Goal: Task Accomplishment & Management: Use online tool/utility

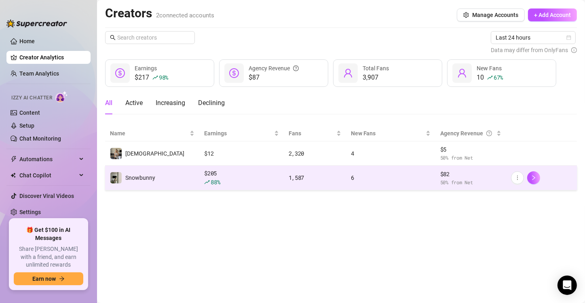
click at [168, 187] on td "Snowbunny" at bounding box center [152, 178] width 94 height 25
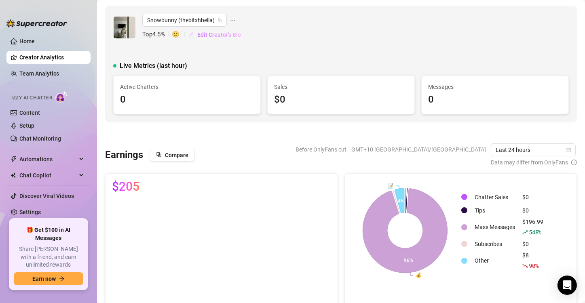
click at [219, 36] on span "Edit Creator's Bio" at bounding box center [219, 35] width 44 height 6
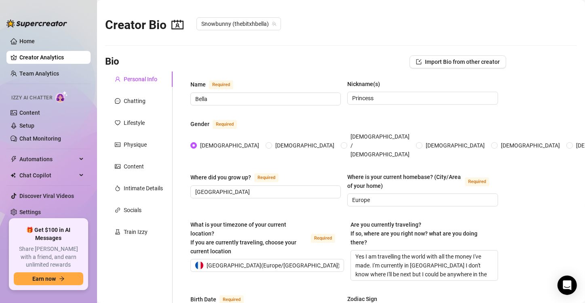
radio input "true"
type input "[DATE]"
click at [26, 114] on link "Content" at bounding box center [29, 113] width 21 height 6
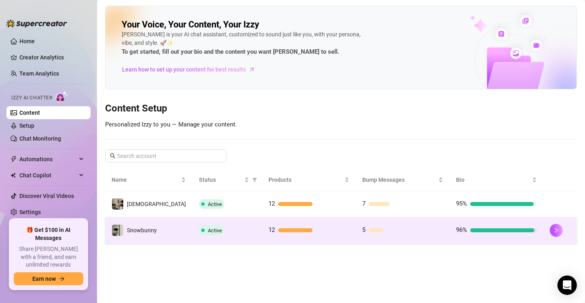
click at [425, 236] on td "5" at bounding box center [403, 231] width 94 height 26
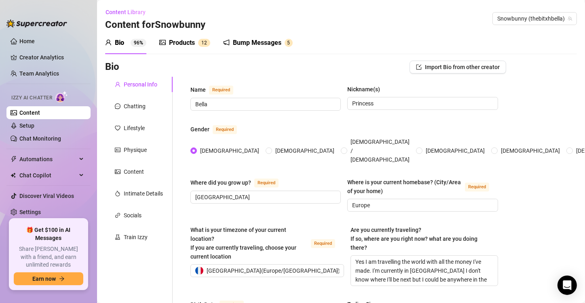
click at [183, 42] on div "Products" at bounding box center [182, 43] width 26 height 10
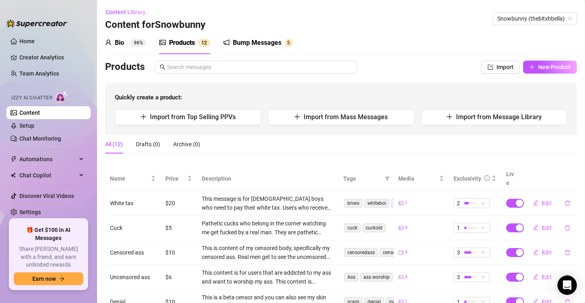
click at [233, 37] on div "Bump Messages 5" at bounding box center [258, 43] width 70 height 23
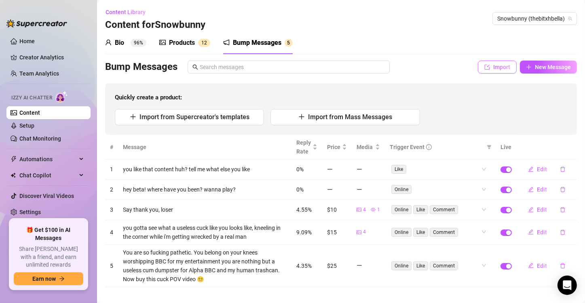
click at [496, 66] on span "Import" at bounding box center [502, 67] width 17 height 6
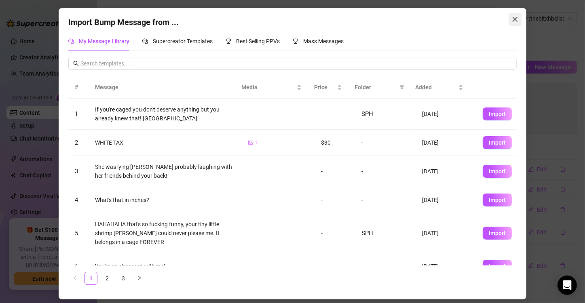
click at [515, 21] on icon "close" at bounding box center [515, 19] width 6 height 6
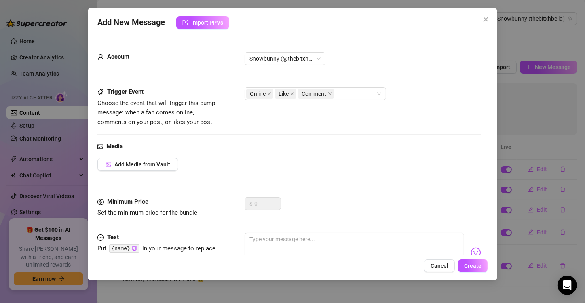
click at [531, 64] on div "Add New Message Import PPVs Account Snowbunny (@thebitxhbella) Trigger Event Ch…" at bounding box center [292, 151] width 585 height 303
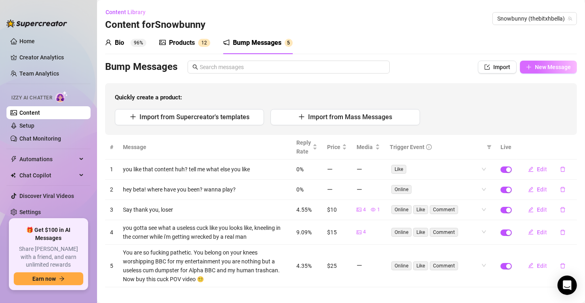
click at [535, 65] on span "New Message" at bounding box center [553, 67] width 36 height 6
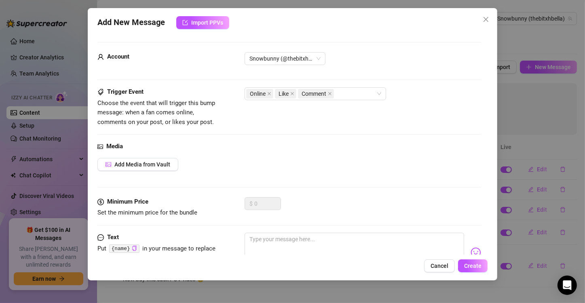
scroll to position [32, 0]
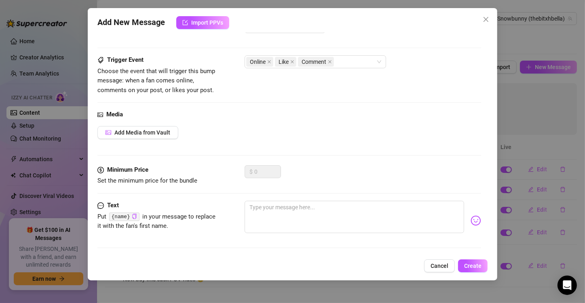
click at [449, 266] on button "Cancel" at bounding box center [439, 266] width 31 height 13
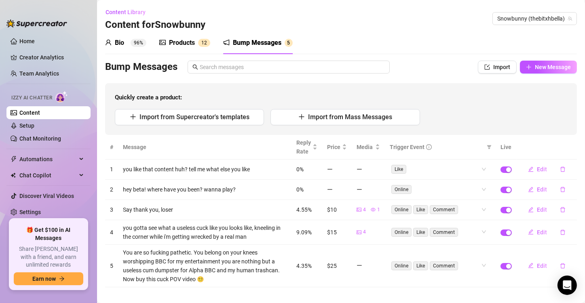
click at [192, 41] on div "Products" at bounding box center [182, 43] width 26 height 10
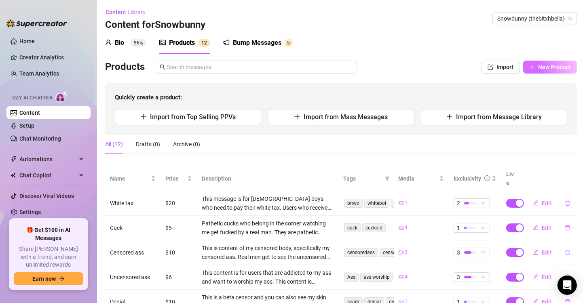
click at [530, 70] on span "button" at bounding box center [533, 67] width 6 height 6
type textarea "Type your message here..."
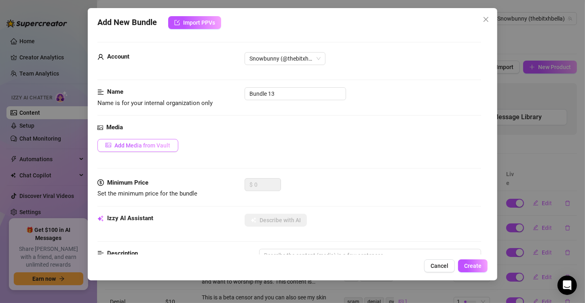
click at [160, 141] on button "Add Media from Vault" at bounding box center [137, 145] width 81 height 13
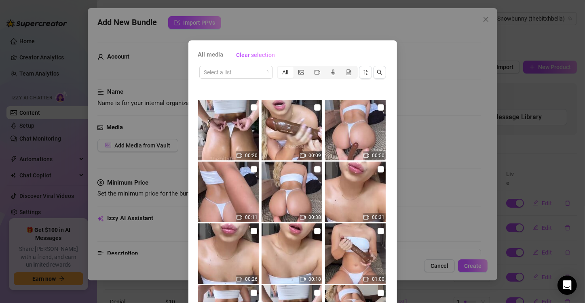
click at [246, 118] on img at bounding box center [228, 130] width 61 height 61
checkbox input "true"
click at [290, 115] on img at bounding box center [292, 130] width 61 height 61
checkbox input "true"
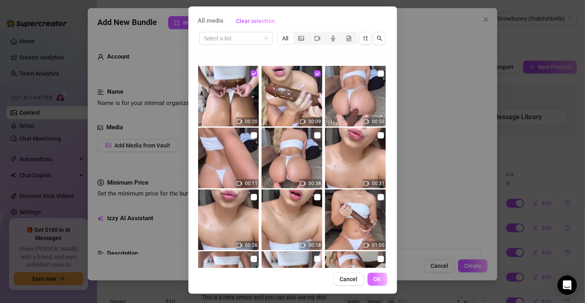
click at [375, 282] on span "OK" at bounding box center [378, 279] width 8 height 6
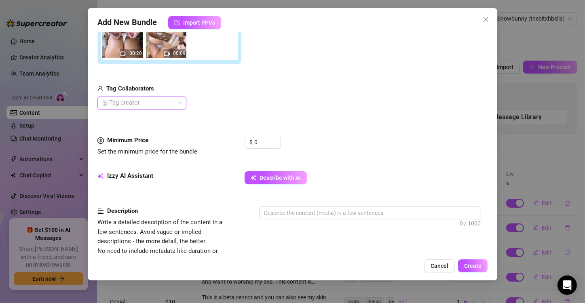
scroll to position [158, 0]
click at [299, 181] on button "Describe with AI" at bounding box center [276, 177] width 62 height 13
type textarea "Bella"
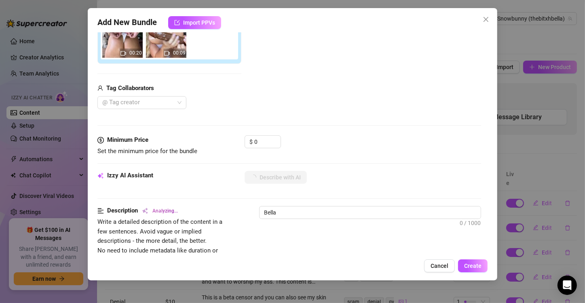
type textarea "[PERSON_NAME] wears"
type textarea "[PERSON_NAME] wears a"
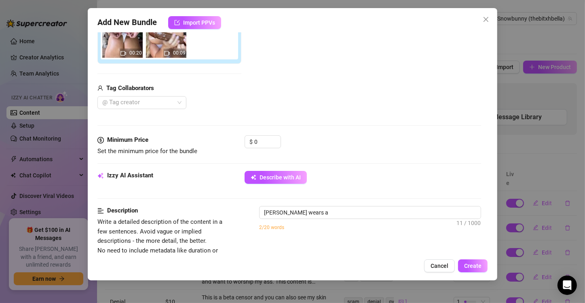
type textarea "[PERSON_NAME] wears a tight"
type textarea "[PERSON_NAME] wears a tight white"
type textarea "[PERSON_NAME] wears a tight white tube"
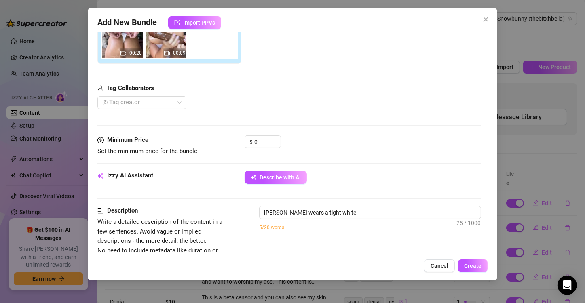
type textarea "[PERSON_NAME] wears a tight white tube"
type textarea "[PERSON_NAME] wears a tight white tube top"
type textarea "[PERSON_NAME] wears a tight white tube top and"
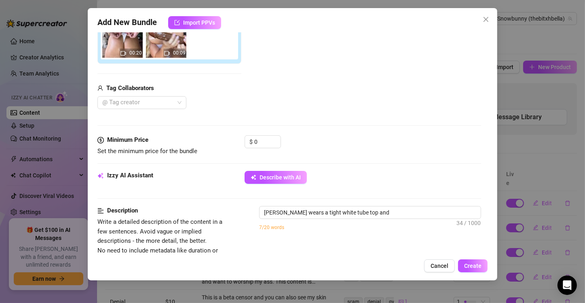
type textarea "[PERSON_NAME] wears a tight white tube top and matching"
type textarea "[PERSON_NAME] wears a tight white tube top and matching thong,"
type textarea "[PERSON_NAME] wears a tight white tube top and matching thong, showing"
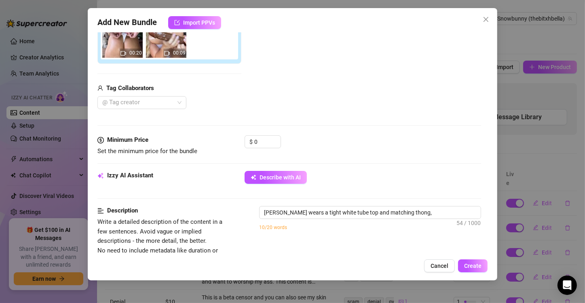
type textarea "[PERSON_NAME] wears a tight white tube top and matching thong, showing"
type textarea "[PERSON_NAME] wears a tight white tube top and matching thong, showing off"
type textarea "[PERSON_NAME] wears a tight white tube top and matching thong, showing off her"
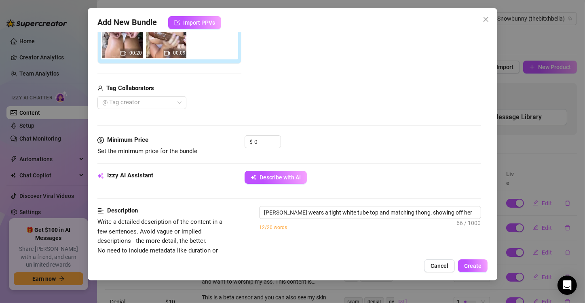
type textarea "[PERSON_NAME] wears a tight white tube top and matching thong, showing off her …"
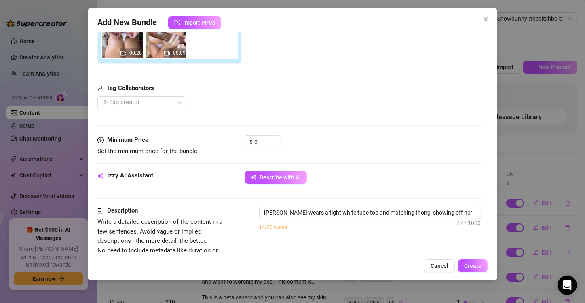
type textarea "[PERSON_NAME] wears a tight white tube top and matching thong, showing off her …"
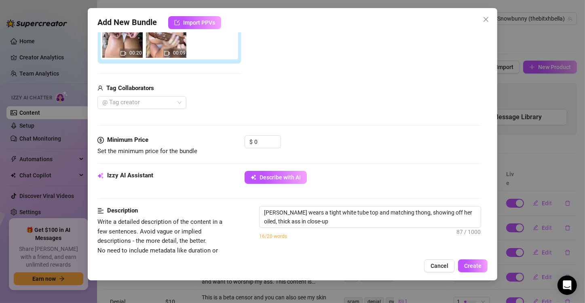
type textarea "[PERSON_NAME] wears a tight white tube top and matching thong, showing off her …"
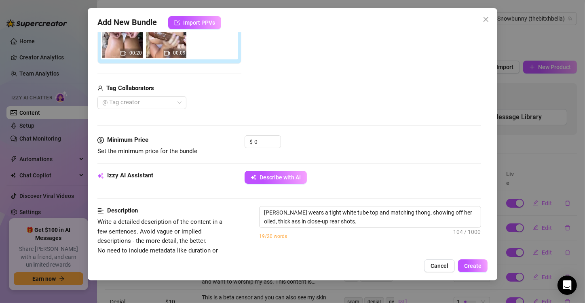
type textarea "[PERSON_NAME] wears a tight white tube top and matching thong, showing off her …"
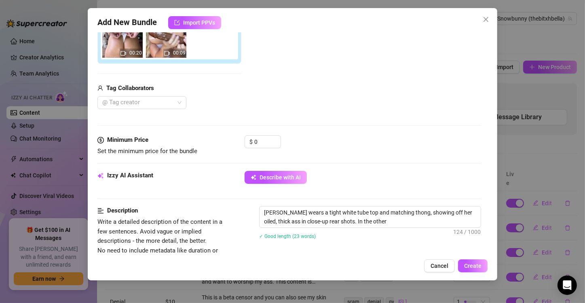
type textarea "[PERSON_NAME] wears a tight white tube top and matching thong, showing off her …"
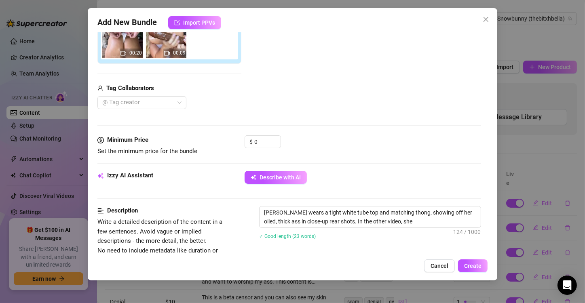
type textarea "[PERSON_NAME] wears a tight white tube top and matching thong, showing off her …"
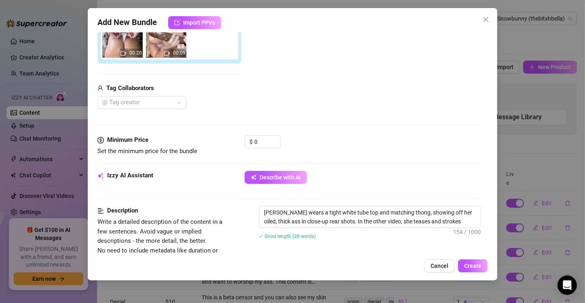
type textarea "[PERSON_NAME] wears a tight white tube top and matching thong, showing off her …"
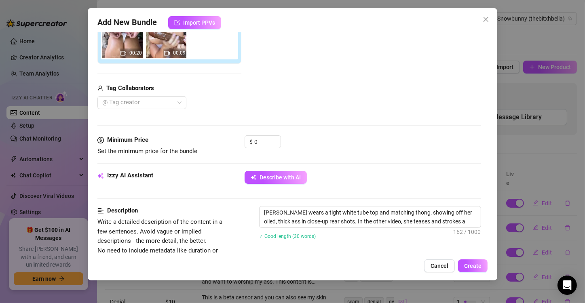
type textarea "[PERSON_NAME] wears a tight white tube top and matching thong, showing off her …"
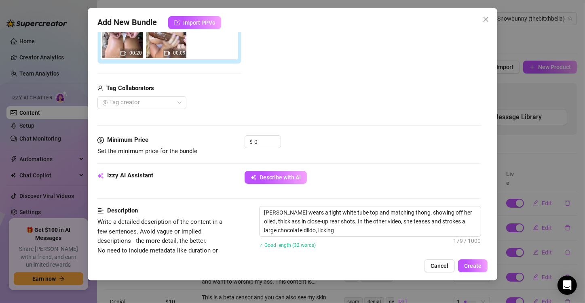
type textarea "[PERSON_NAME] wears a tight white tube top and matching thong, showing off her …"
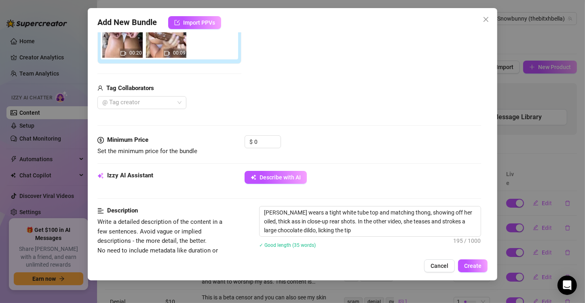
type textarea "[PERSON_NAME] wears a tight white tube top and matching thong, showing off her …"
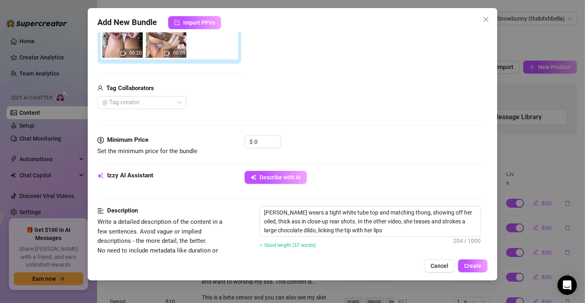
type textarea "[PERSON_NAME] wears a tight white tube top and matching thong, showing off her …"
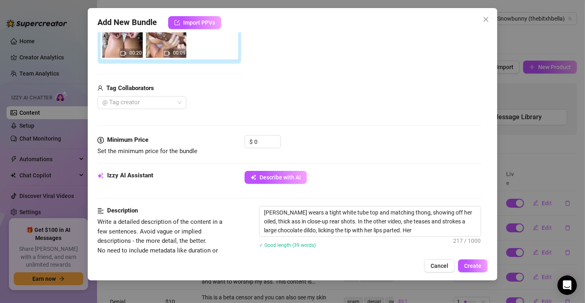
type textarea "[PERSON_NAME] wears a tight white tube top and matching thong, showing off her …"
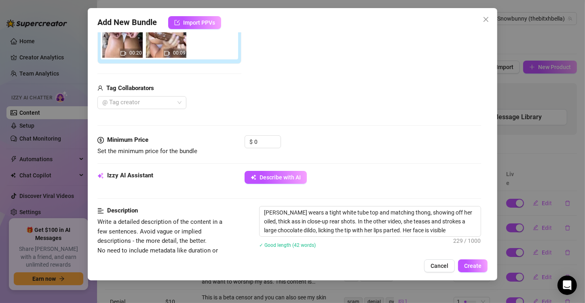
type textarea "[PERSON_NAME] wears a tight white tube top and matching thong, showing off her …"
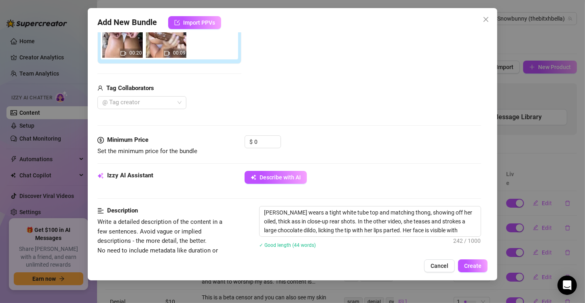
type textarea "[PERSON_NAME] wears a tight white tube top and matching thong, showing off her …"
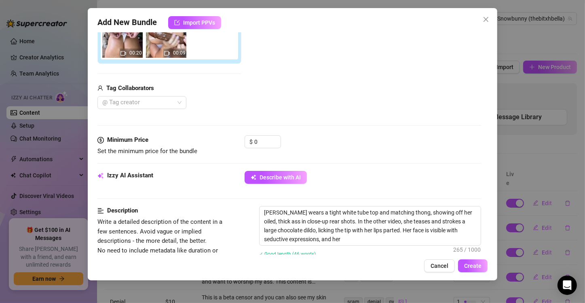
type textarea "[PERSON_NAME] wears a tight white tube top and matching thong, showing off her …"
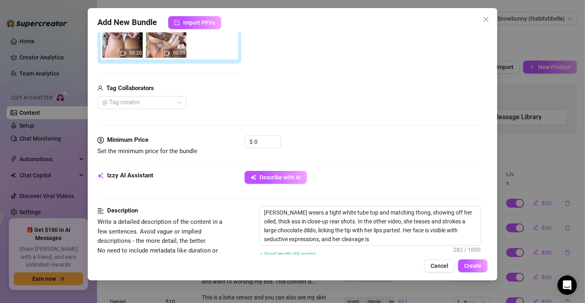
type textarea "[PERSON_NAME] wears a tight white tube top and matching thong, showing off her …"
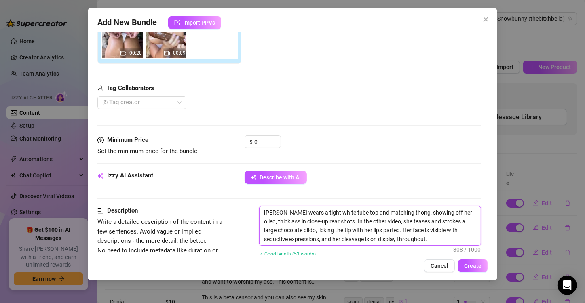
click at [335, 229] on textarea "[PERSON_NAME] wears a tight white tube top and matching thong, showing off her …" at bounding box center [370, 226] width 221 height 39
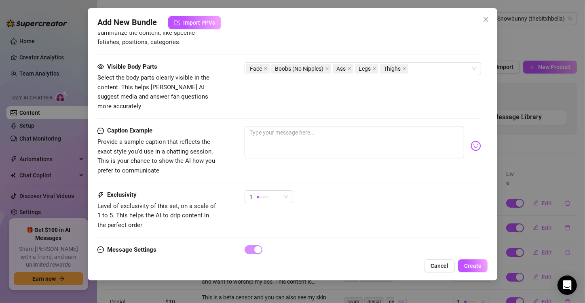
click at [350, 191] on div "1" at bounding box center [363, 201] width 237 height 20
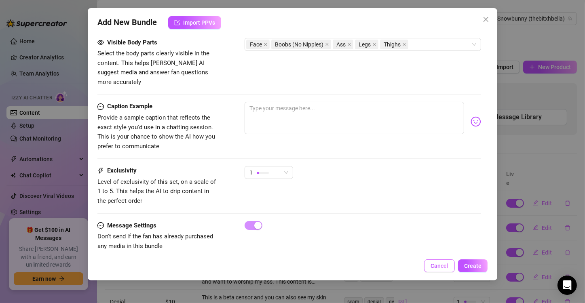
click at [432, 268] on span "Cancel" at bounding box center [440, 266] width 18 height 6
